Goal: Use online tool/utility: Utilize a website feature to perform a specific function

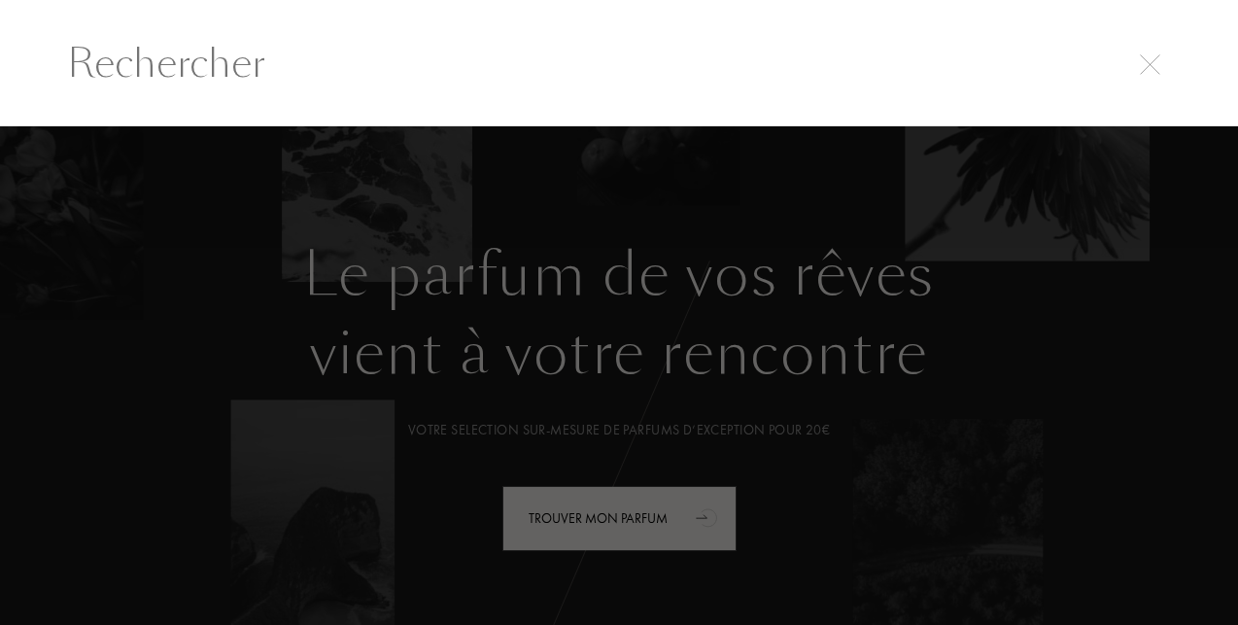
select select "FR"
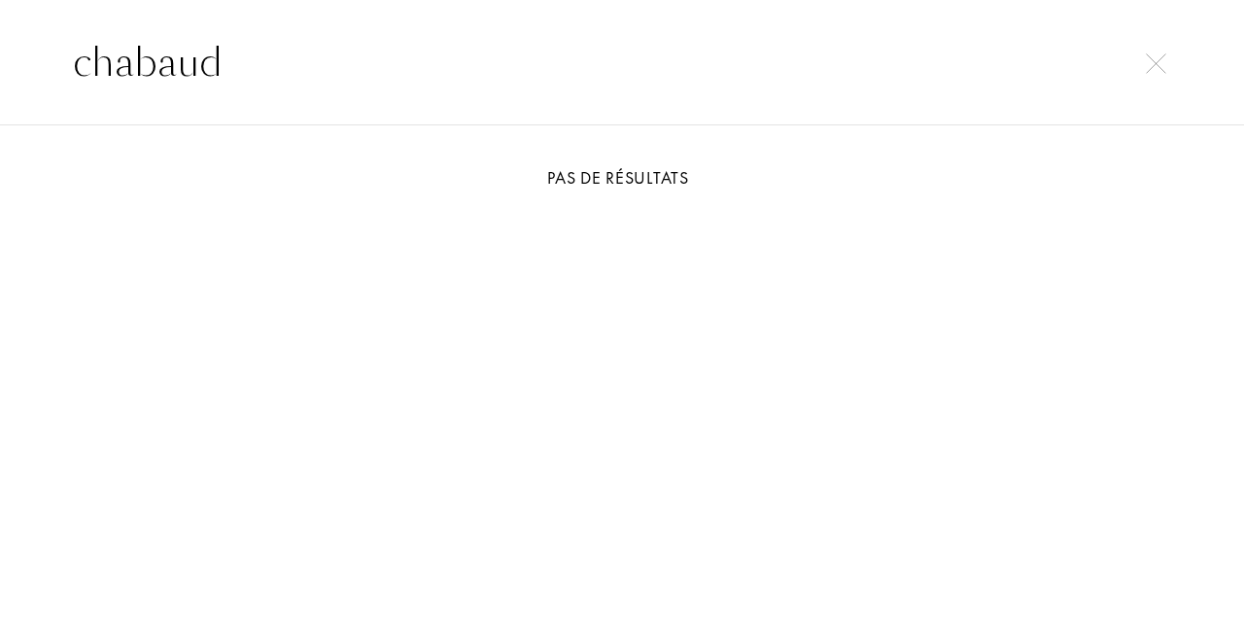
type input "chabaud"
click at [619, 167] on div "Pas de résultats" at bounding box center [621, 177] width 1137 height 26
click at [306, 64] on input "chabaud" at bounding box center [622, 62] width 1176 height 58
click at [1154, 67] on img at bounding box center [1155, 63] width 20 height 20
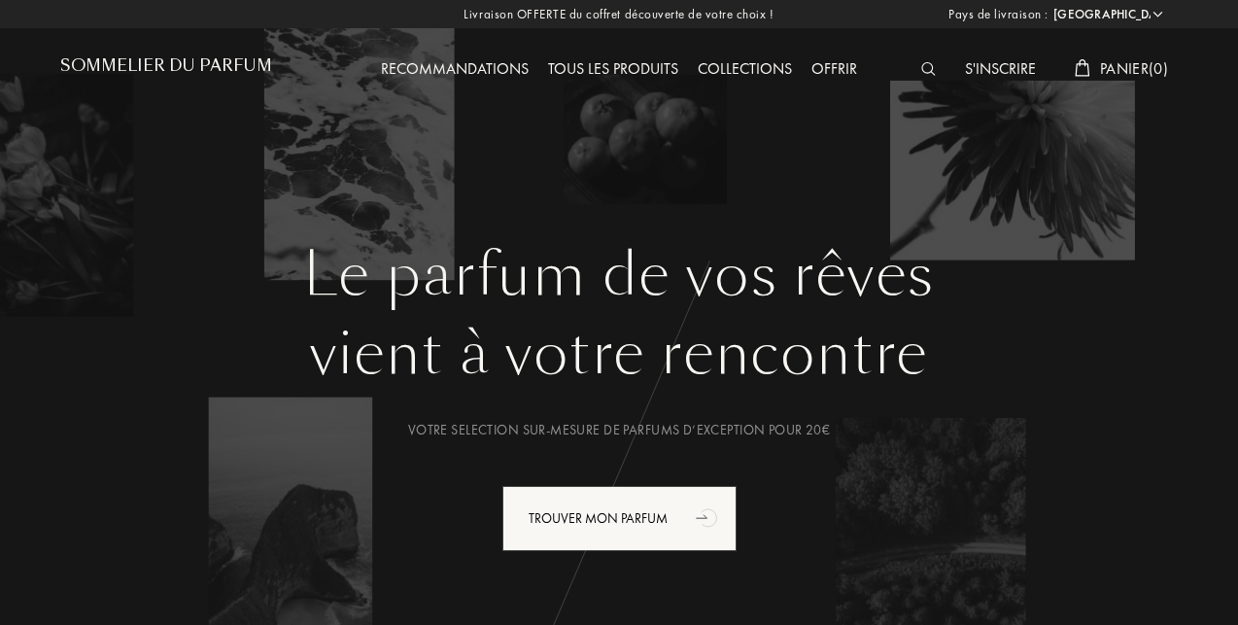
click at [600, 66] on div "Tous les produits" at bounding box center [613, 69] width 150 height 25
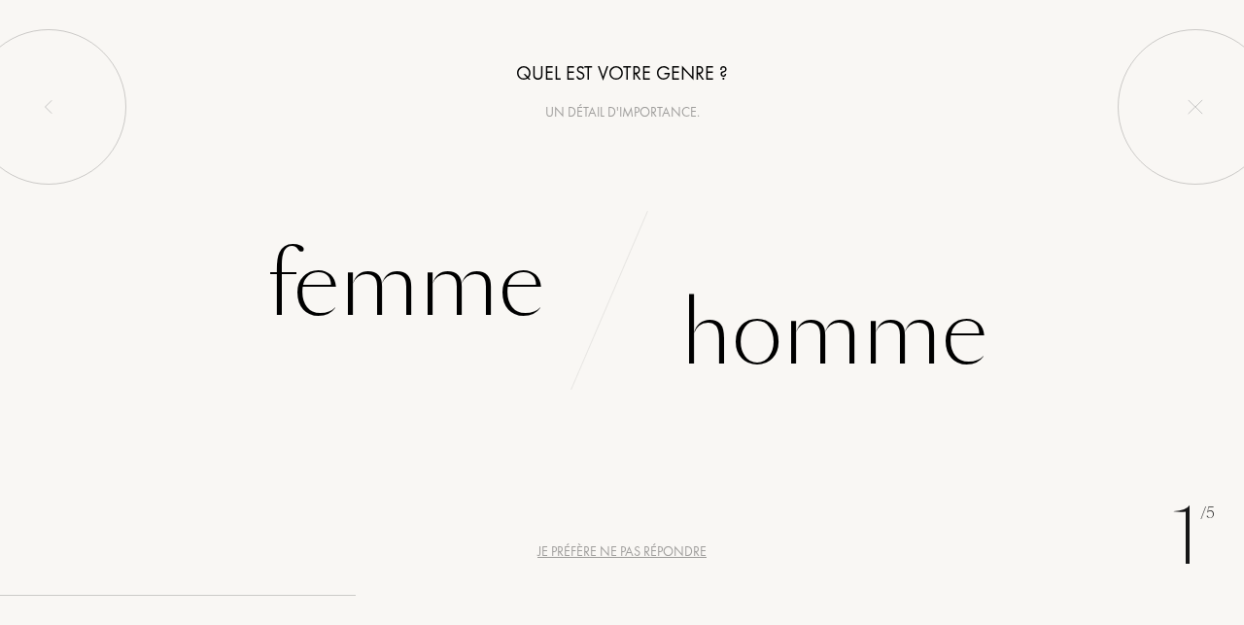
click at [601, 551] on div "Je préfère ne pas répondre" at bounding box center [621, 551] width 169 height 20
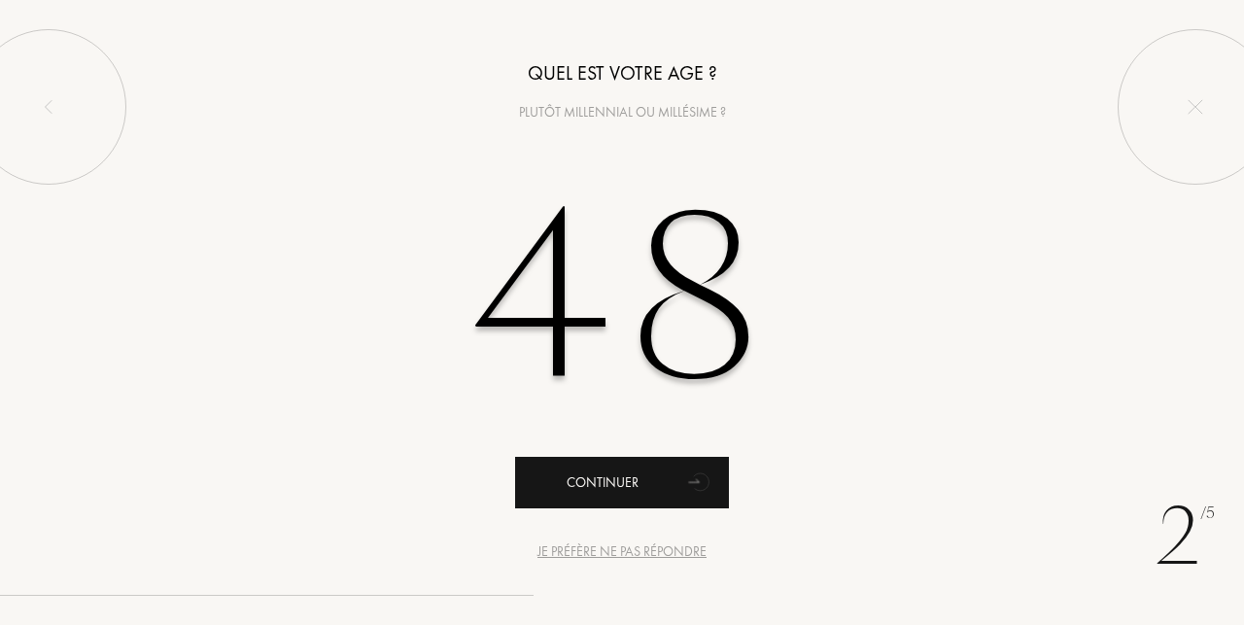
type input "48"
click at [579, 502] on div "Continuer" at bounding box center [622, 482] width 214 height 51
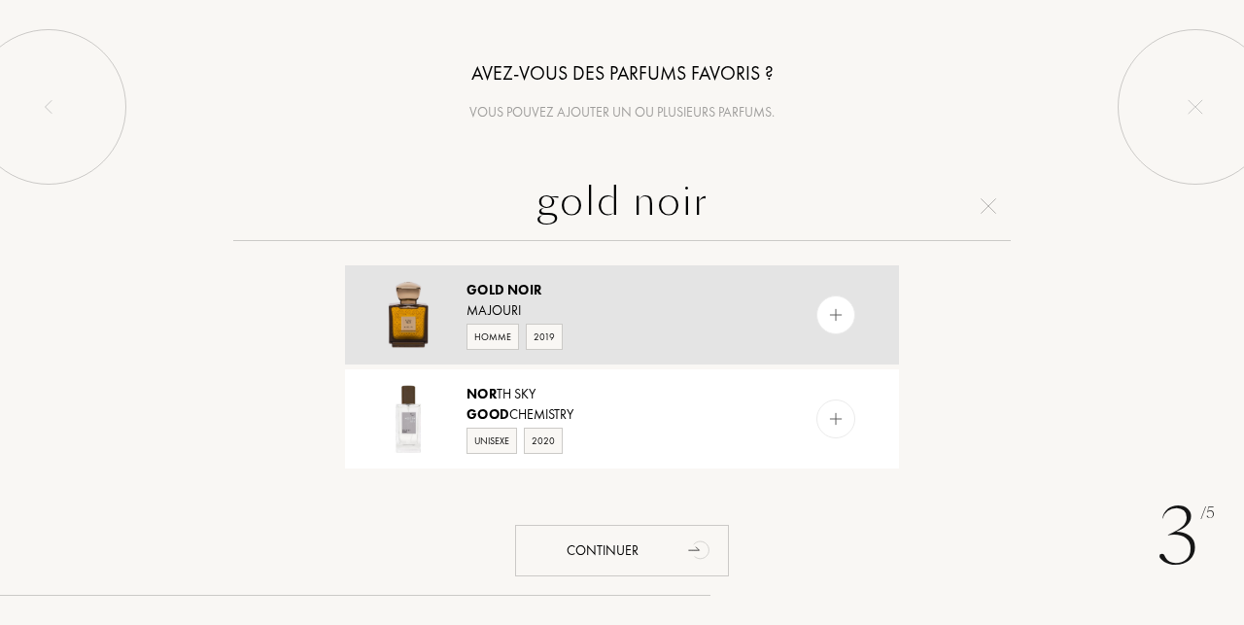
type input "gold noir"
click at [493, 301] on div "Majouri" at bounding box center [620, 310] width 309 height 20
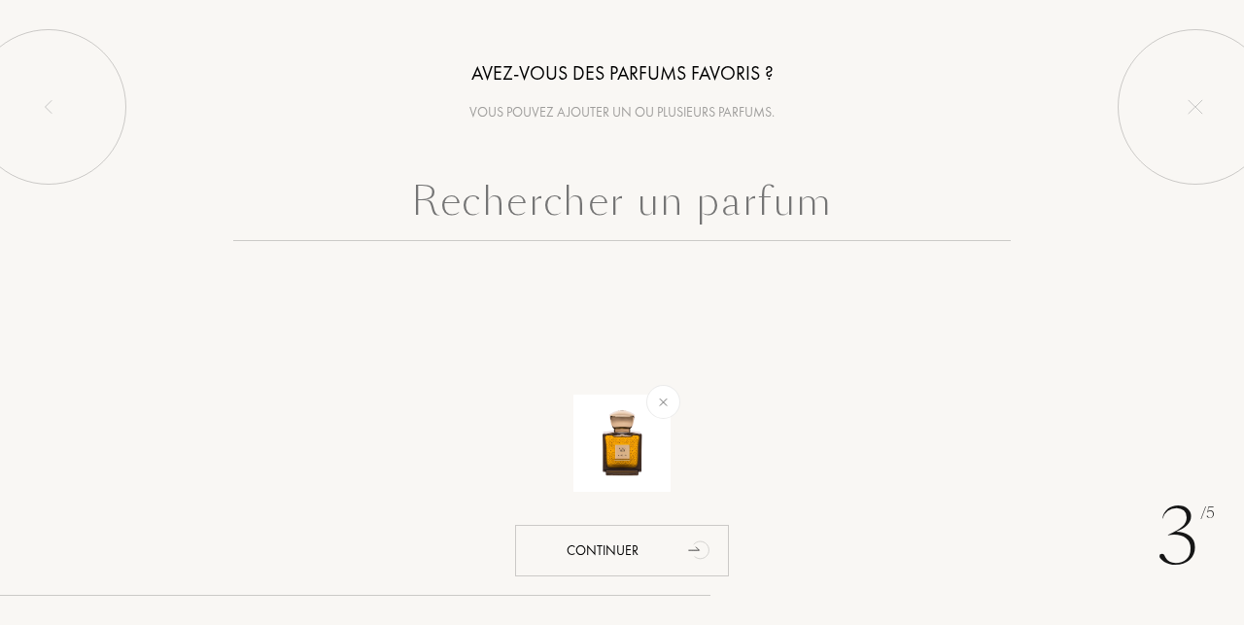
click at [529, 189] on input "text" at bounding box center [621, 206] width 777 height 70
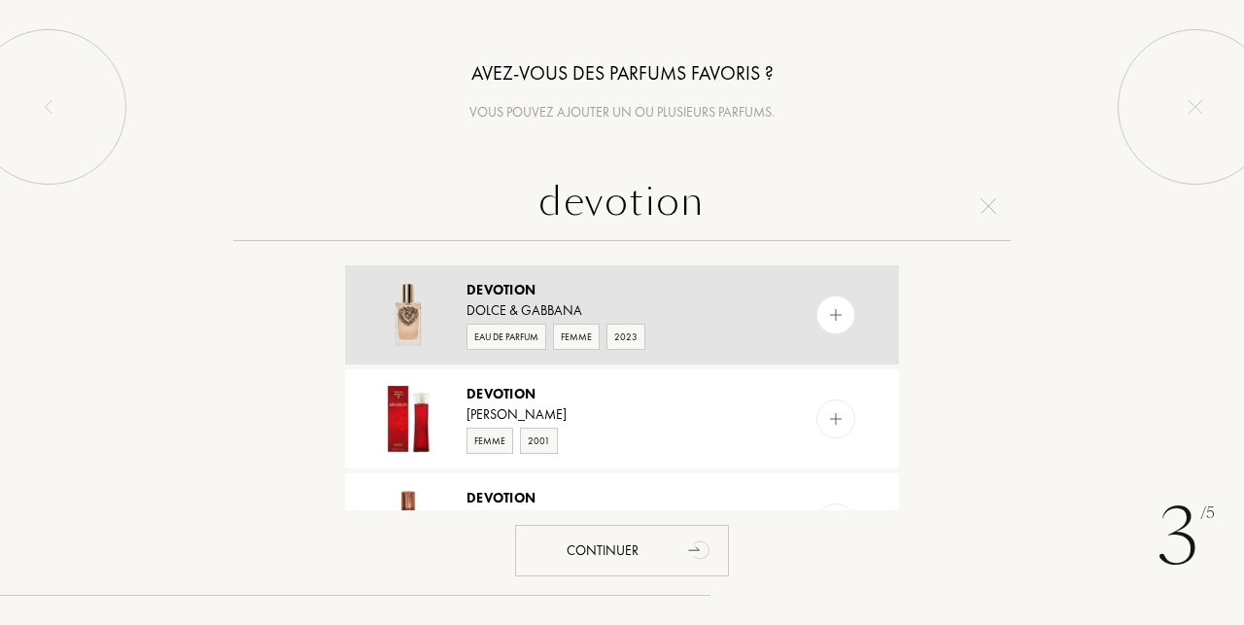
type input "devotion"
click at [479, 295] on span "Devotion" at bounding box center [500, 289] width 69 height 17
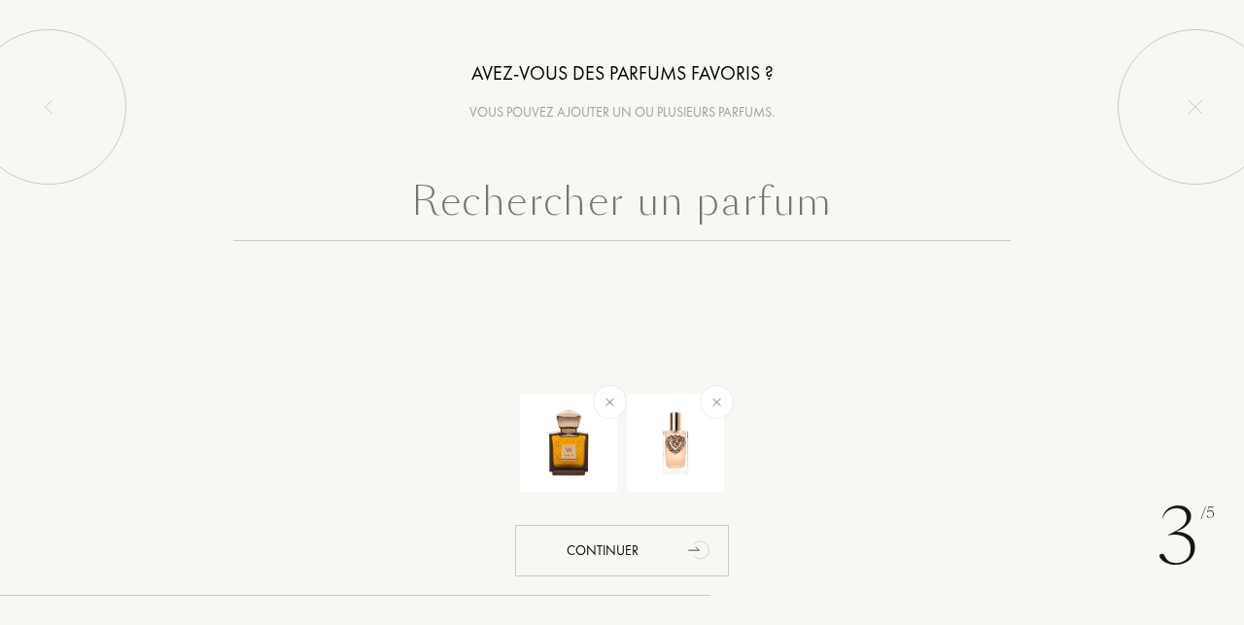
click at [489, 213] on input "text" at bounding box center [621, 206] width 777 height 70
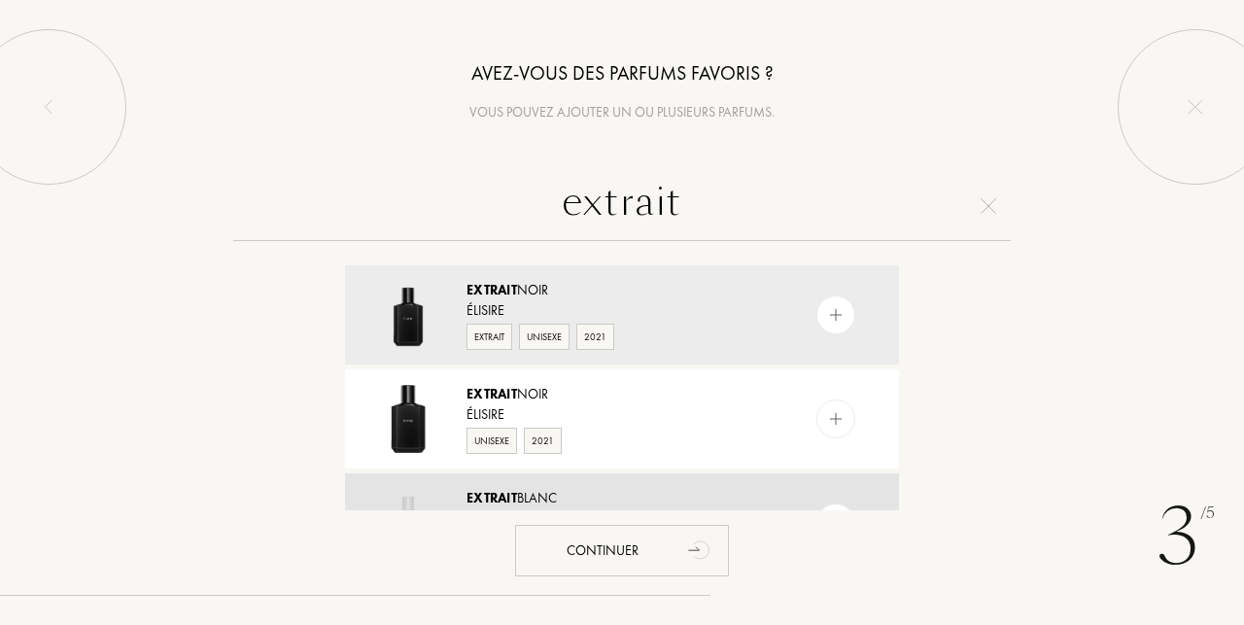
type input "extrait"
click at [507, 497] on span "Extrait" at bounding box center [491, 497] width 51 height 17
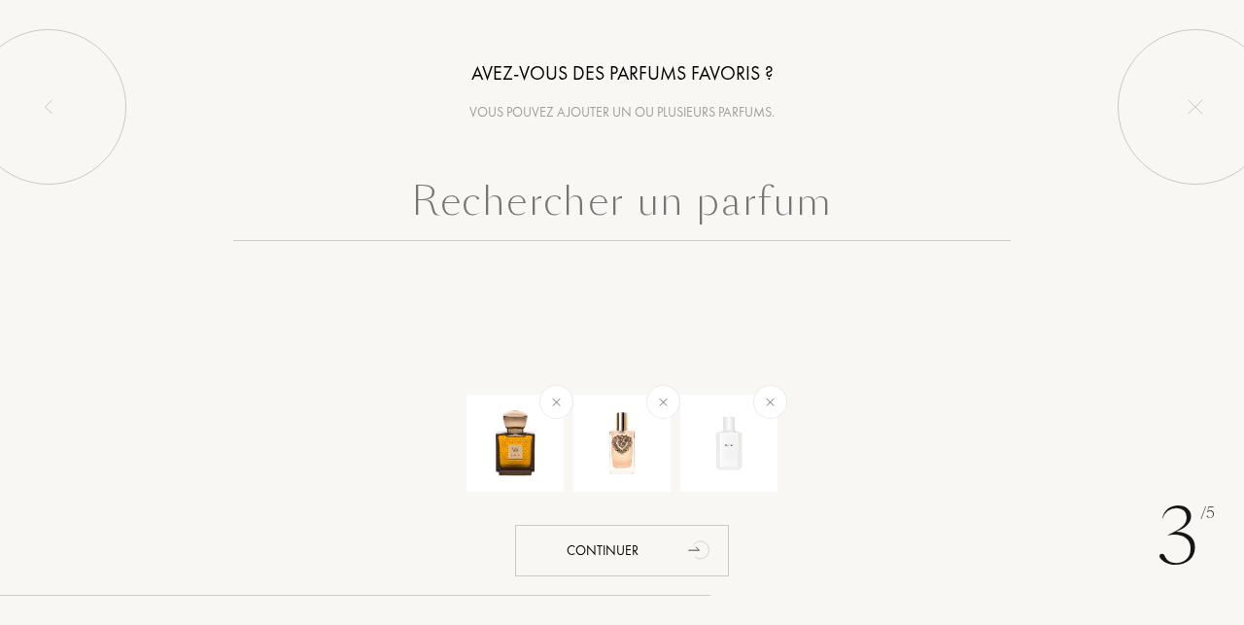
click at [555, 201] on input "text" at bounding box center [621, 206] width 777 height 70
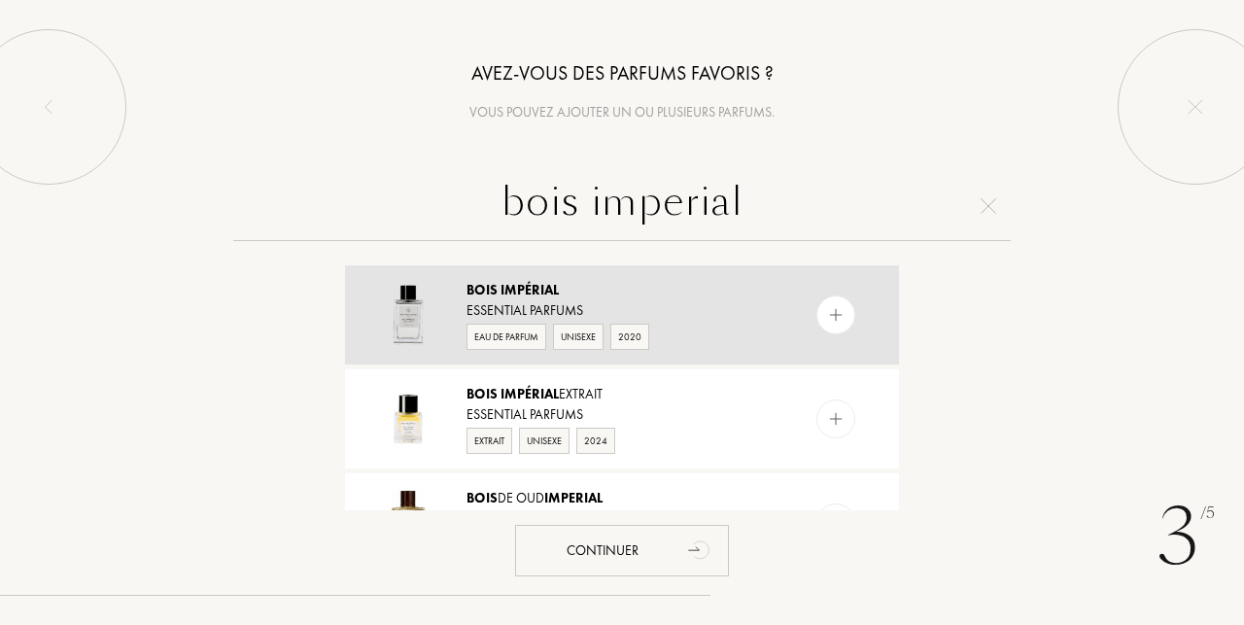
type input "bois imperial"
click at [550, 298] on div "Bois Impérial" at bounding box center [620, 290] width 309 height 20
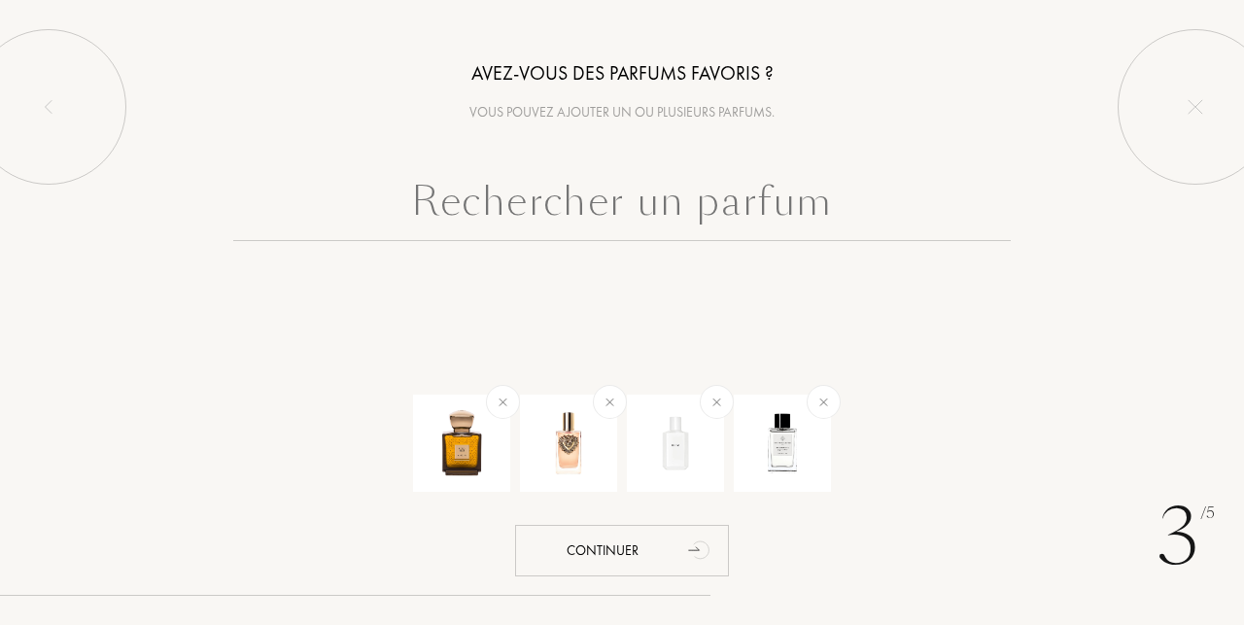
click at [517, 206] on input "text" at bounding box center [621, 206] width 777 height 70
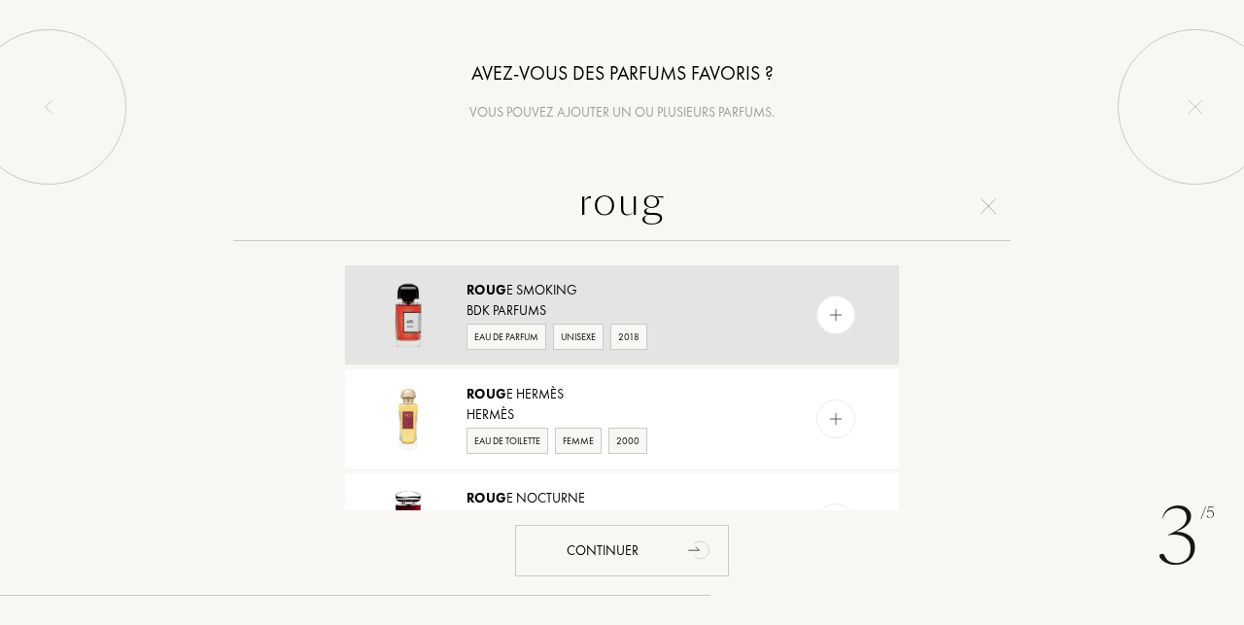
type input "roug"
click at [554, 291] on div "Roug e Smoking" at bounding box center [620, 290] width 309 height 20
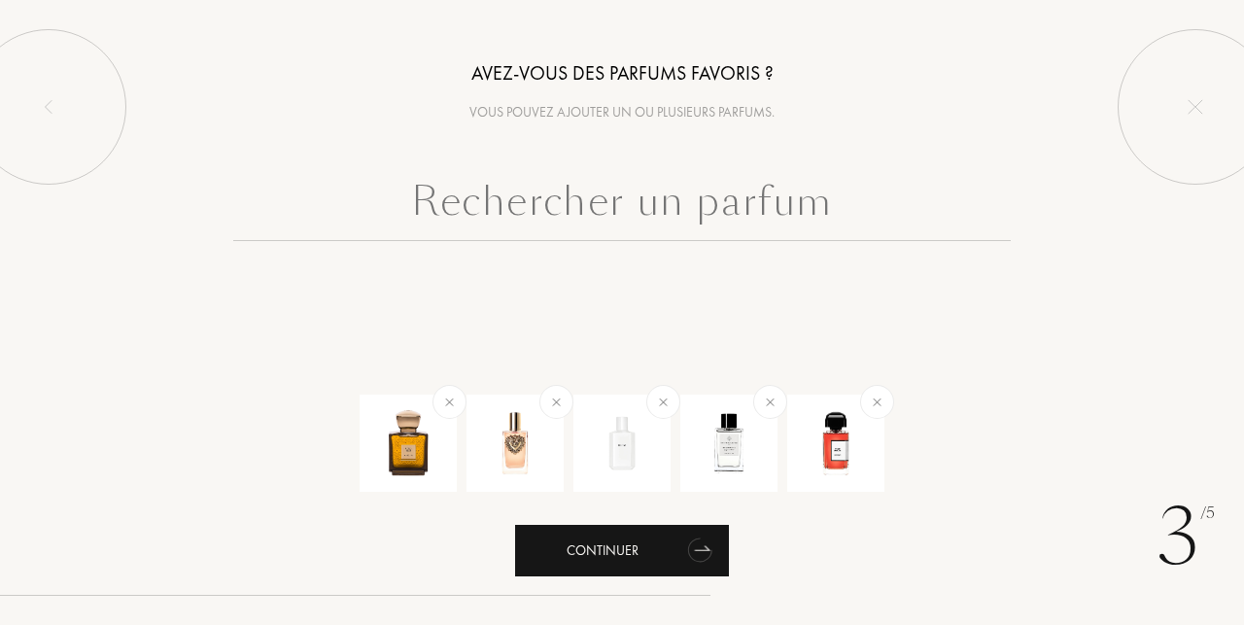
click at [568, 556] on div "Continuer" at bounding box center [622, 550] width 214 height 51
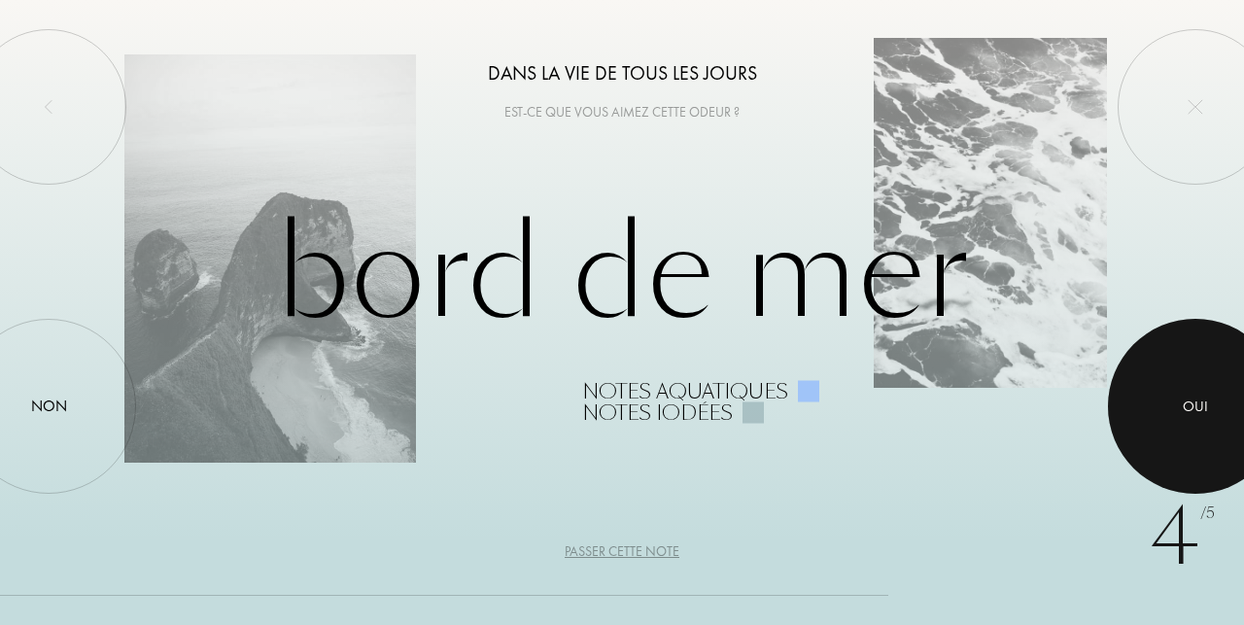
click at [1184, 441] on div at bounding box center [1195, 406] width 175 height 175
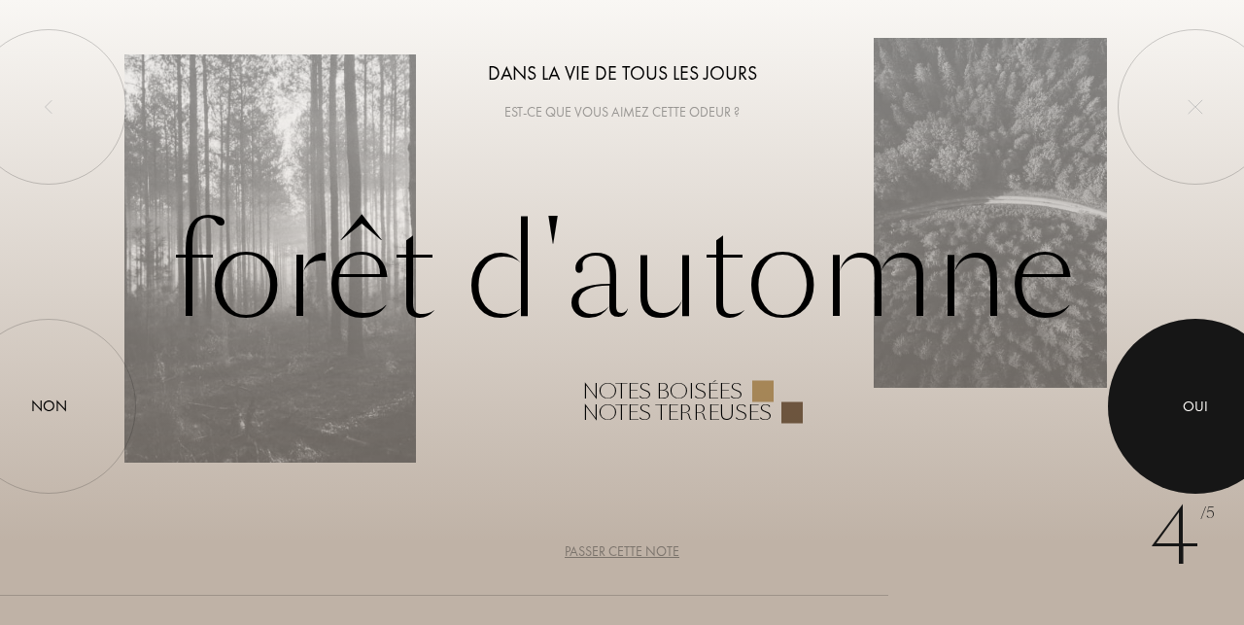
click at [1177, 441] on div at bounding box center [1195, 406] width 175 height 175
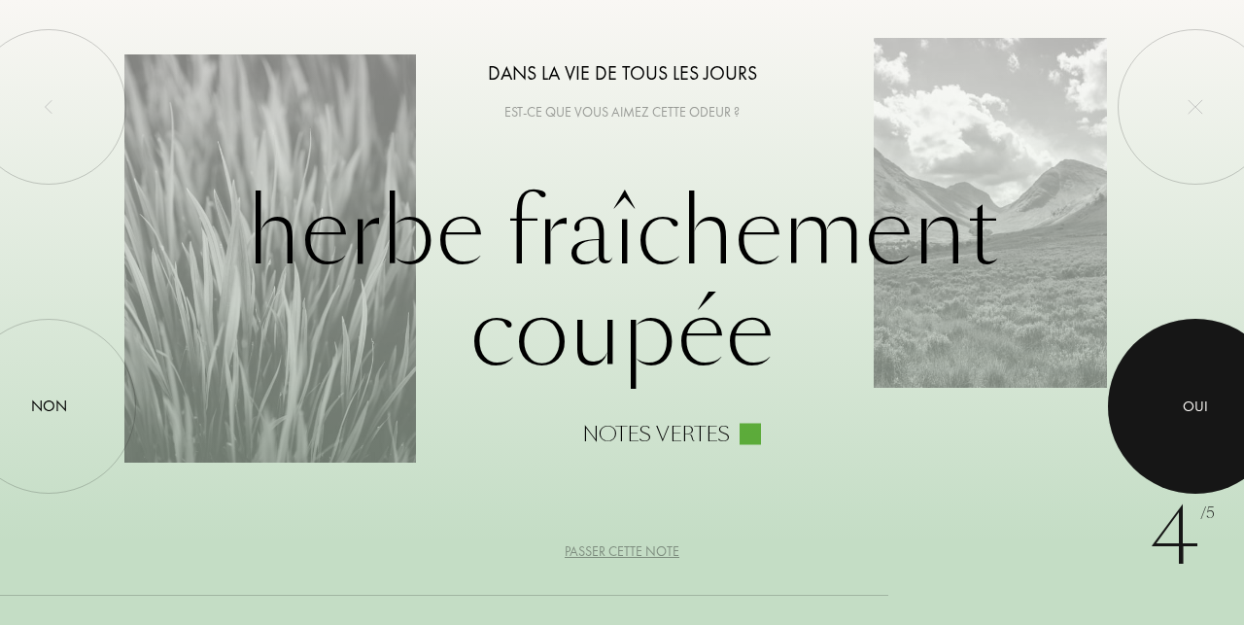
click at [1177, 441] on div at bounding box center [1195, 406] width 175 height 175
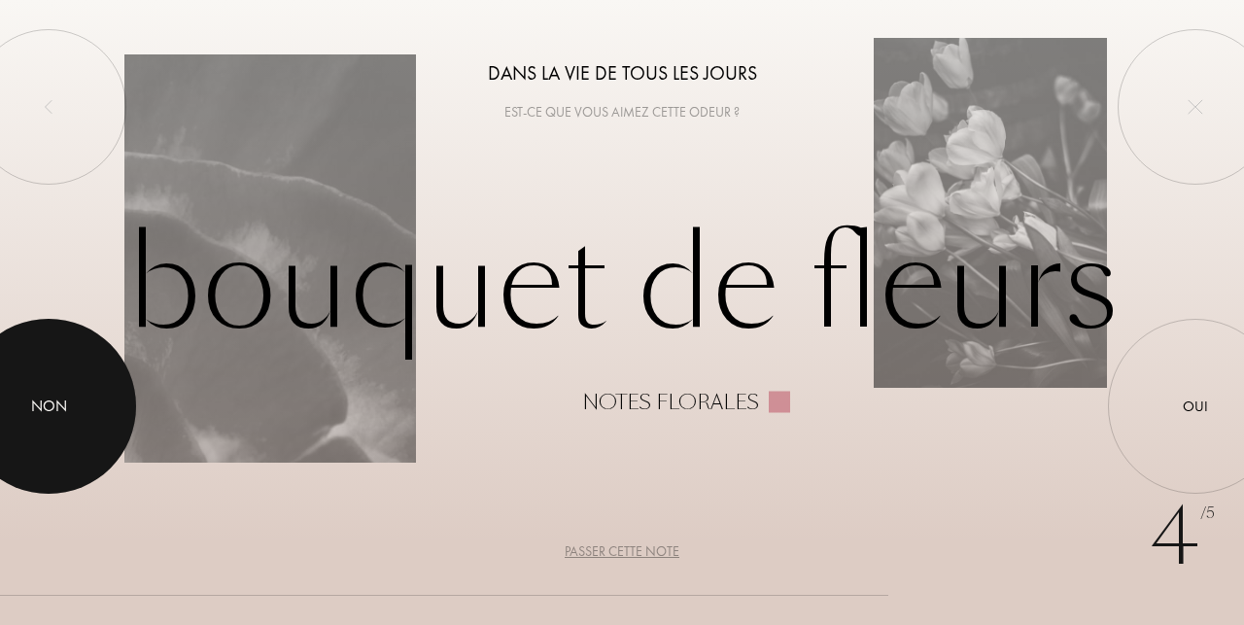
click at [46, 426] on div at bounding box center [48, 406] width 175 height 175
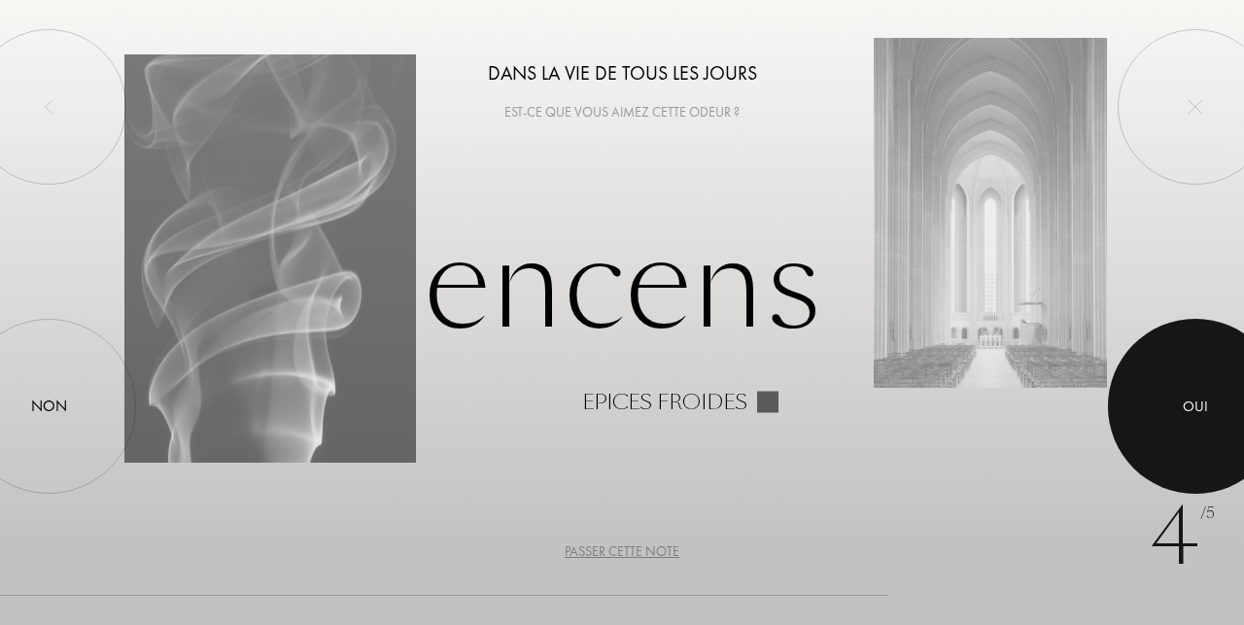
click at [1198, 443] on div at bounding box center [1195, 406] width 175 height 175
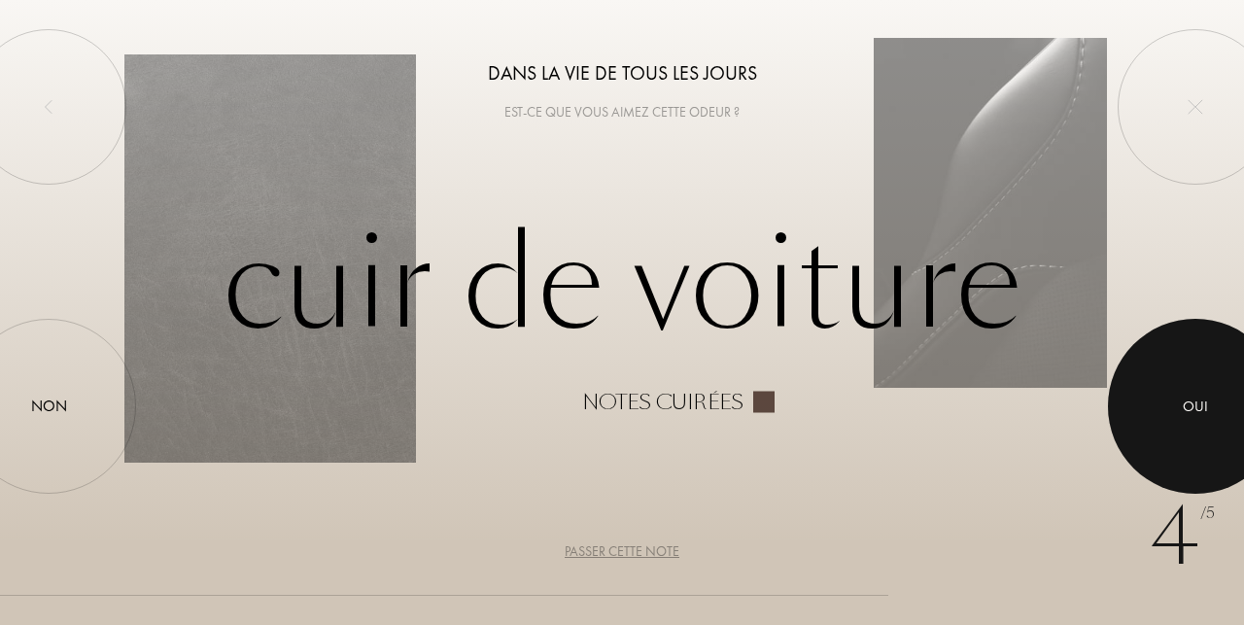
click at [1180, 442] on div at bounding box center [1195, 406] width 175 height 175
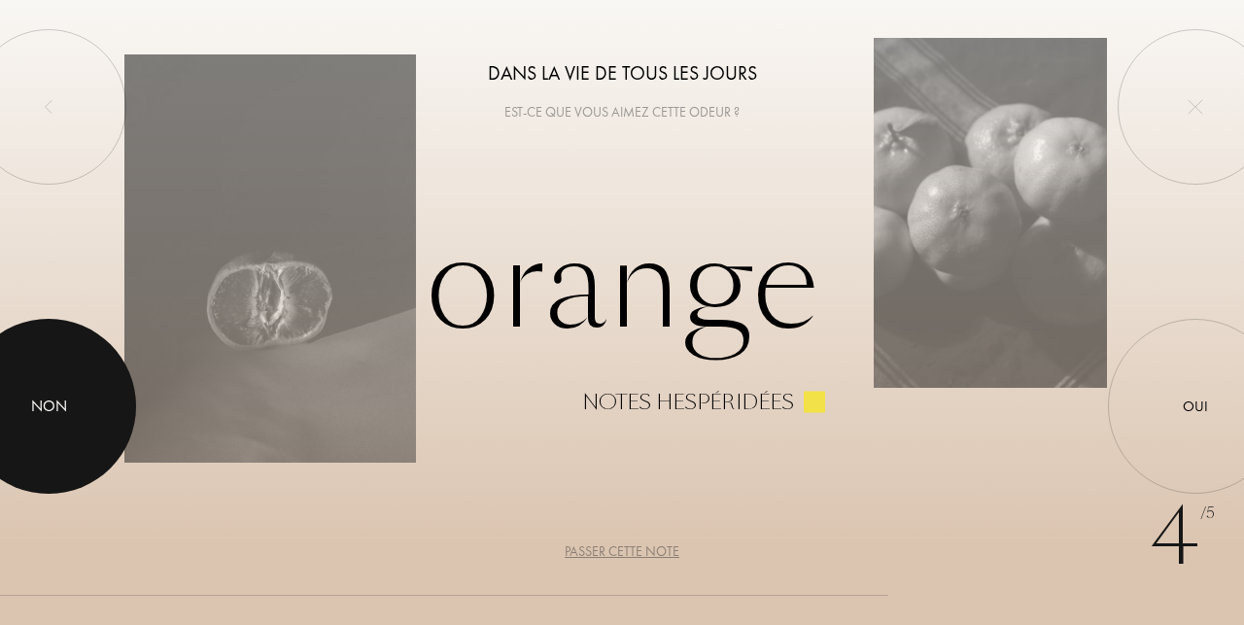
click at [89, 398] on div at bounding box center [48, 406] width 175 height 175
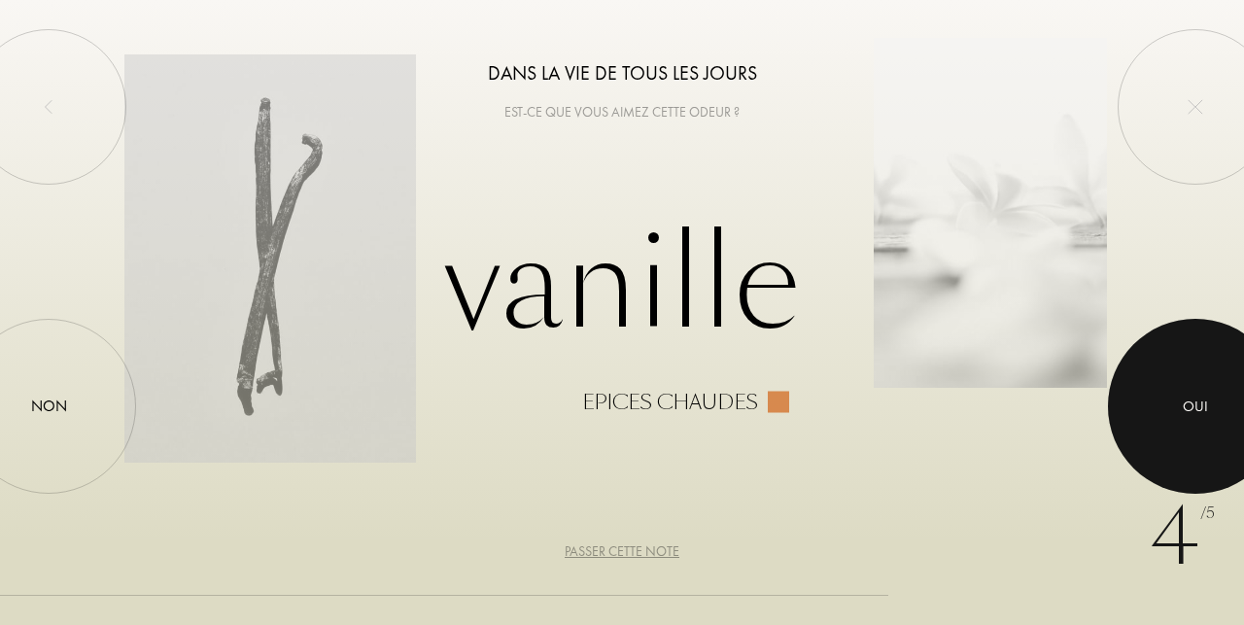
click at [1187, 413] on div "Oui" at bounding box center [1194, 406] width 25 height 22
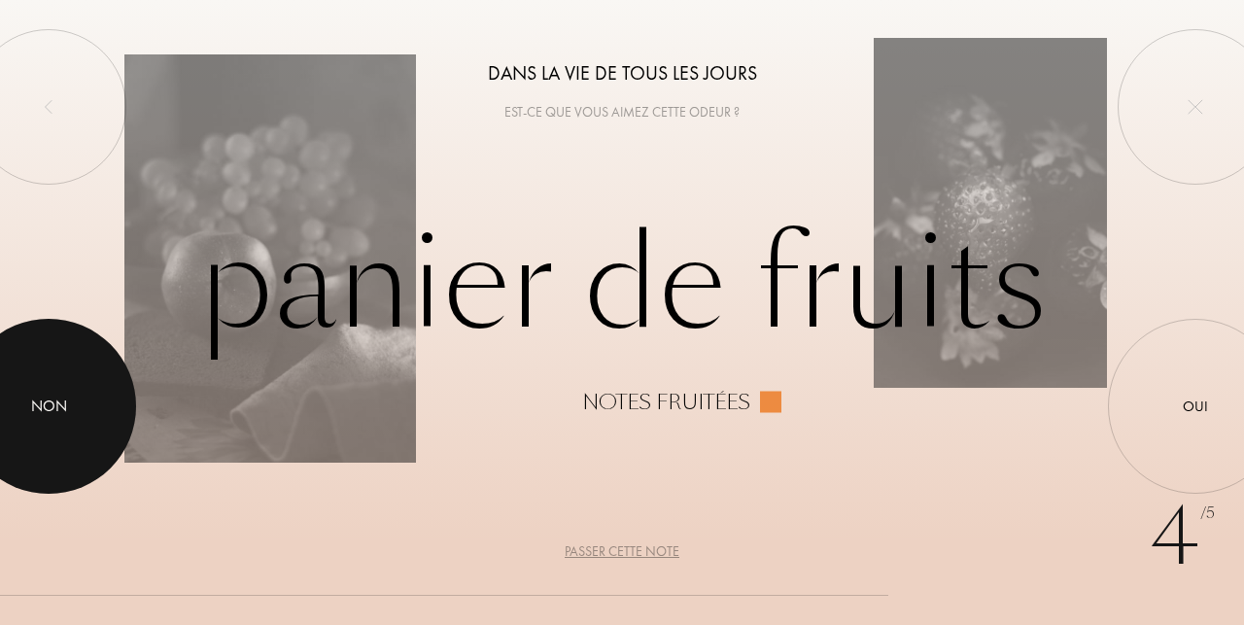
click at [53, 414] on div "Non" at bounding box center [49, 405] width 36 height 23
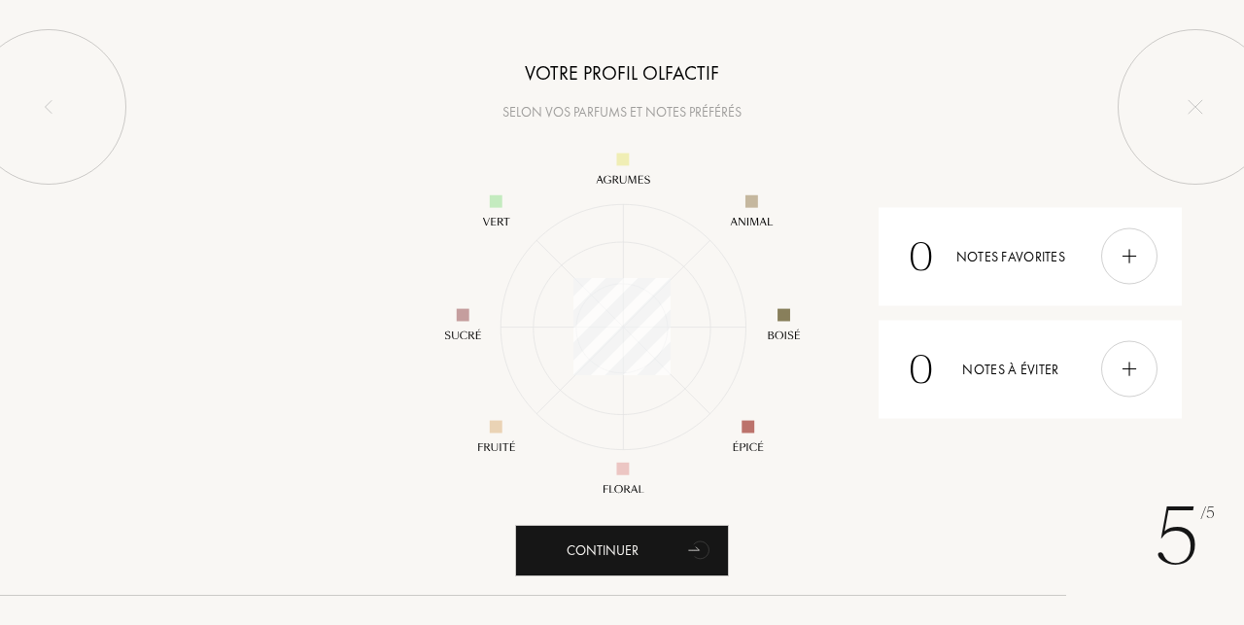
scroll to position [282, 282]
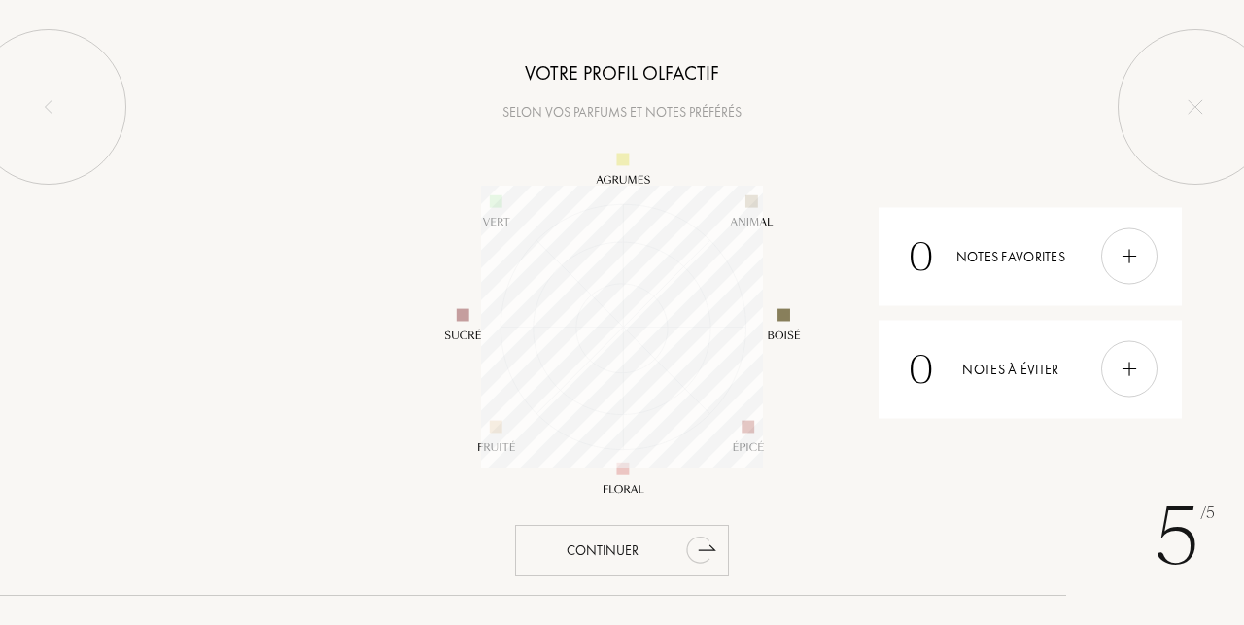
click at [610, 548] on div "Continuer" at bounding box center [622, 550] width 214 height 51
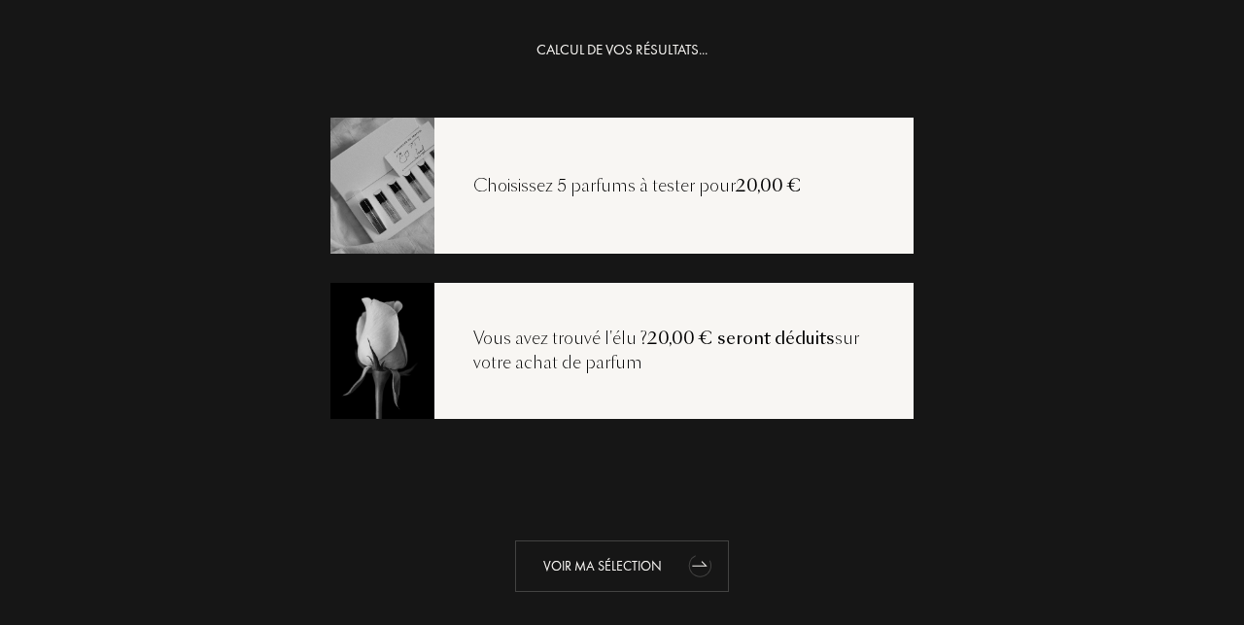
click at [535, 557] on div "Voir ma sélection" at bounding box center [622, 565] width 214 height 51
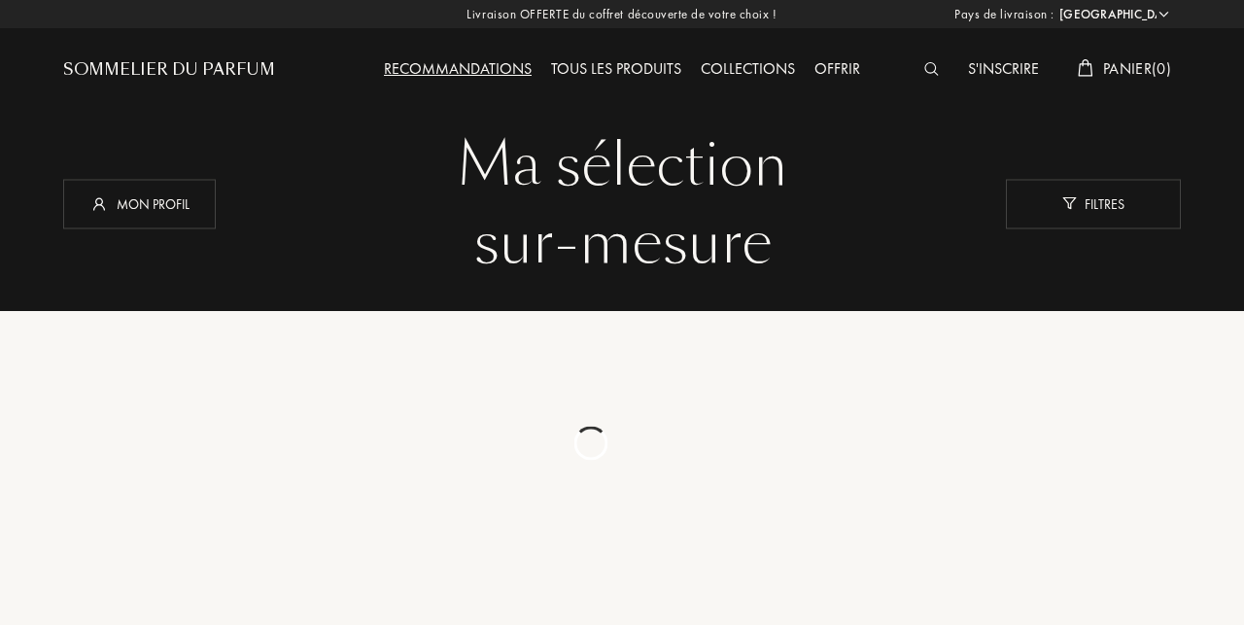
select select "FR"
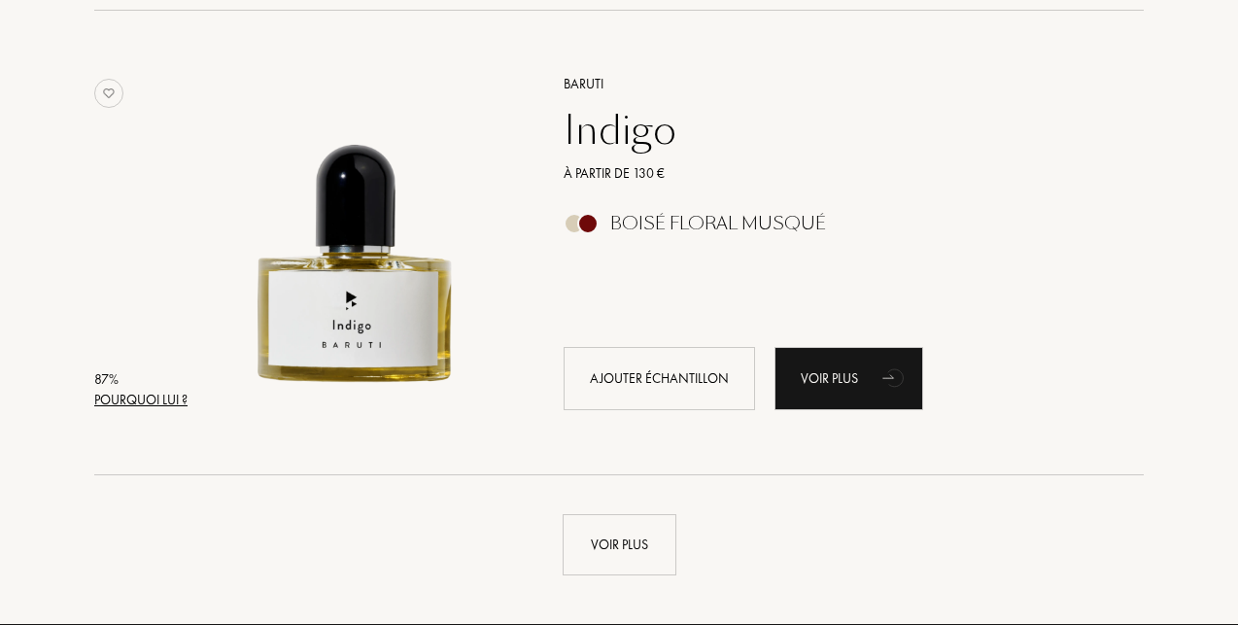
scroll to position [4469, 0]
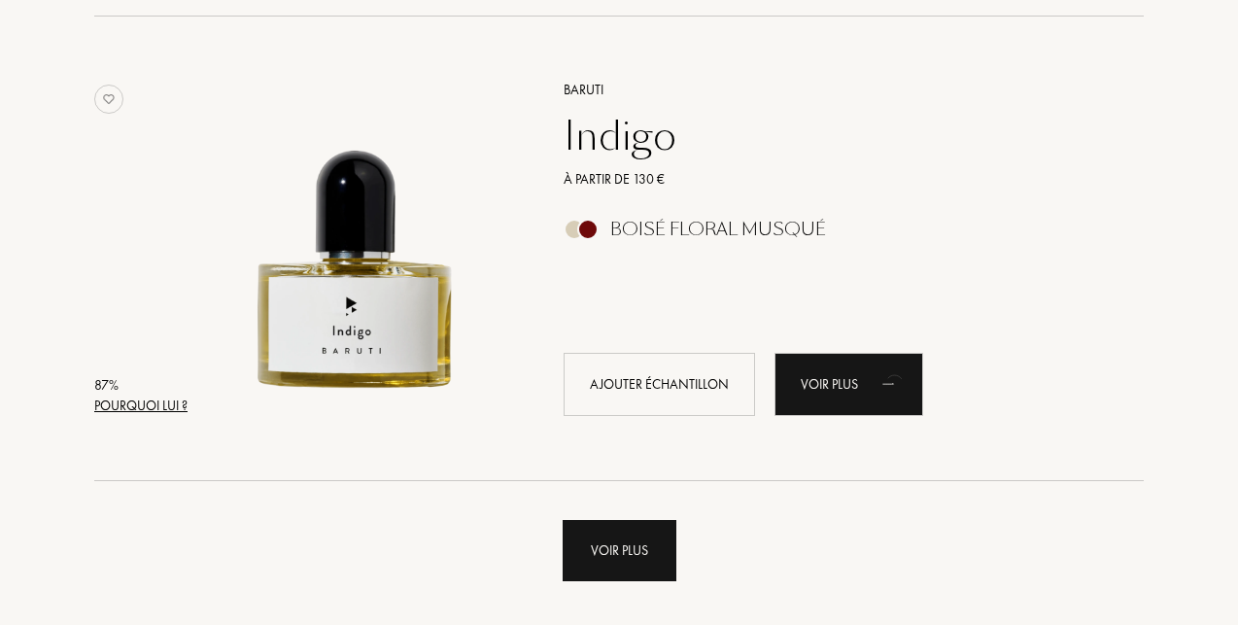
click at [604, 548] on div "Voir plus" at bounding box center [620, 550] width 114 height 61
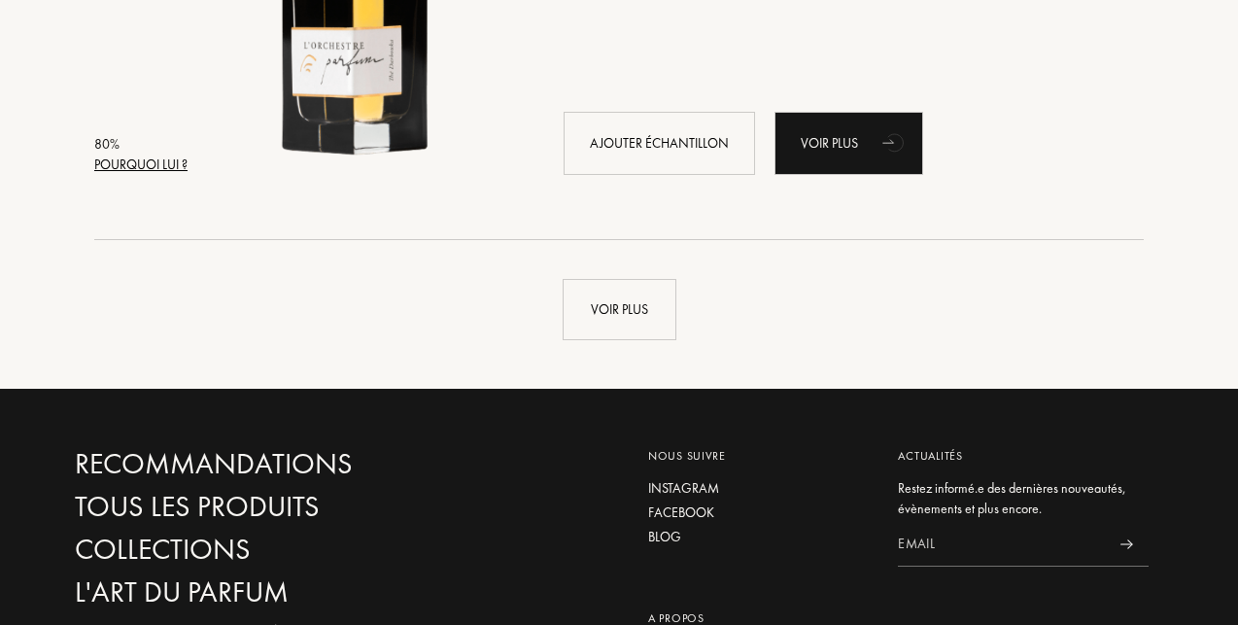
scroll to position [9327, 0]
